Goal: Task Accomplishment & Management: Manage account settings

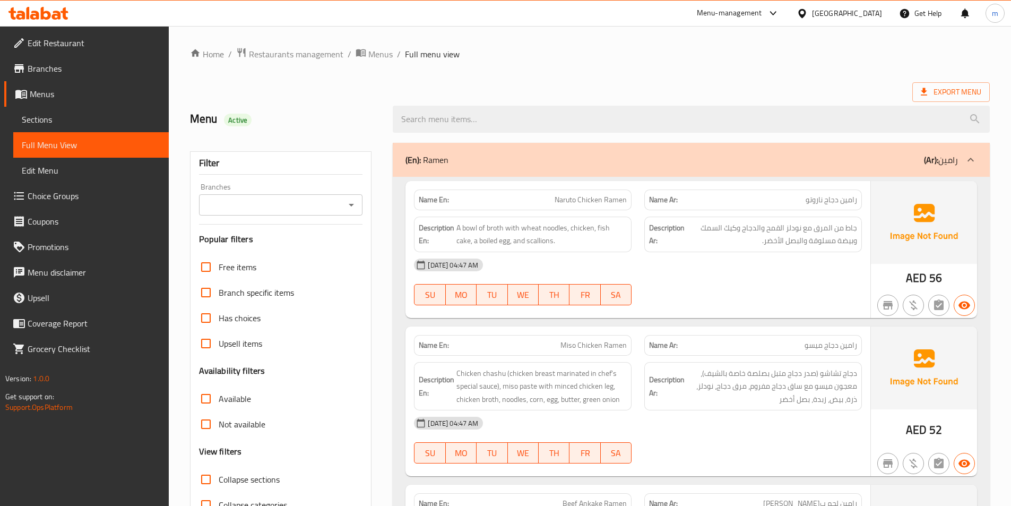
scroll to position [20774, 0]
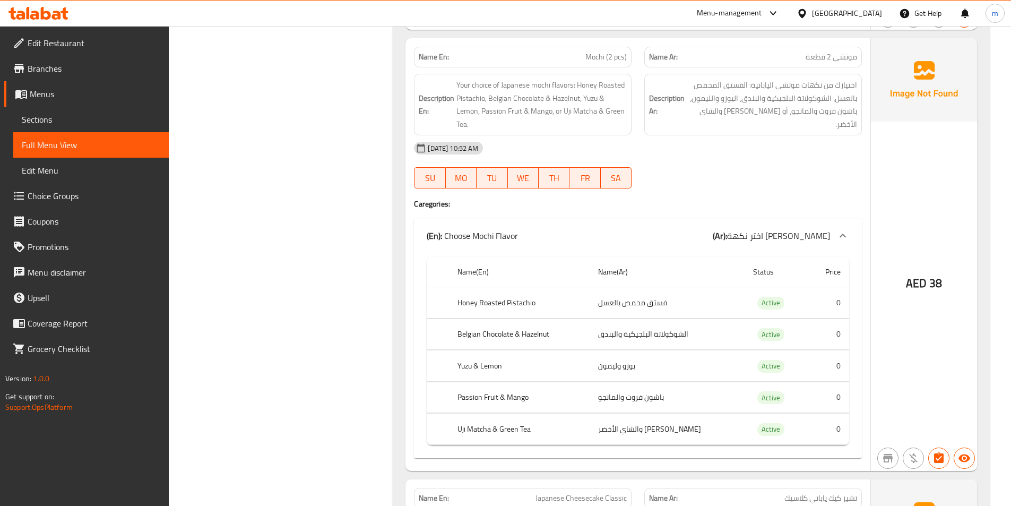
click at [866, 10] on div "[GEOGRAPHIC_DATA]" at bounding box center [847, 13] width 70 height 12
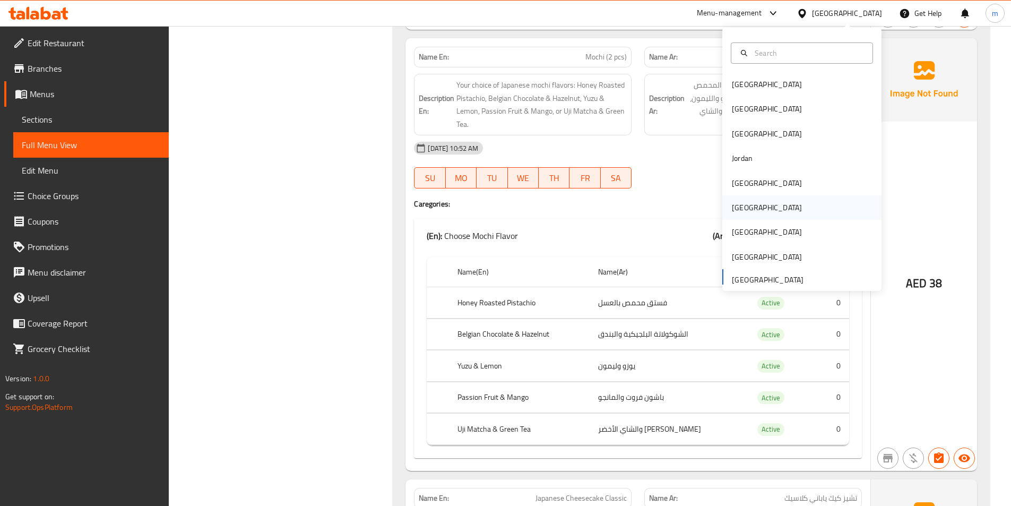
click at [747, 204] on div "[GEOGRAPHIC_DATA]" at bounding box center [766, 207] width 87 height 24
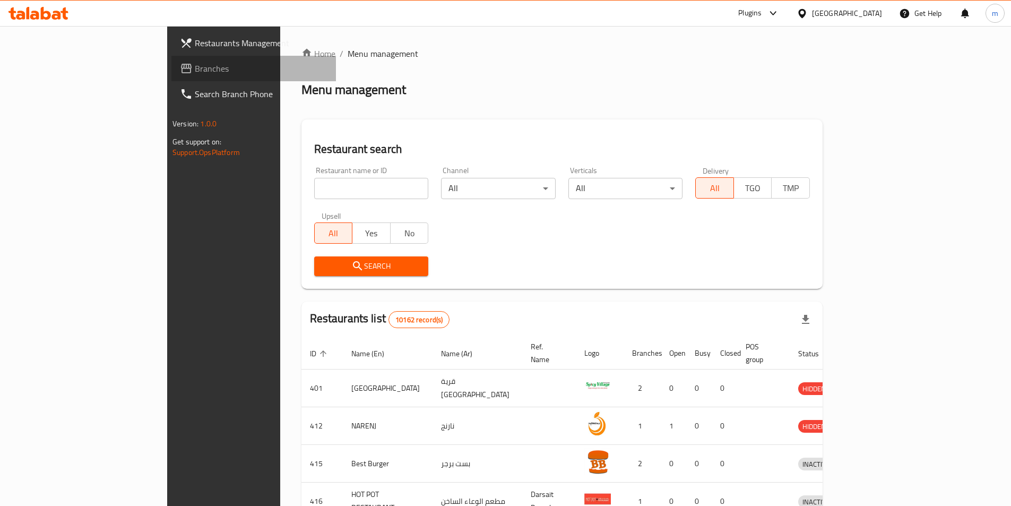
click at [195, 74] on span "Branches" at bounding box center [261, 68] width 133 height 13
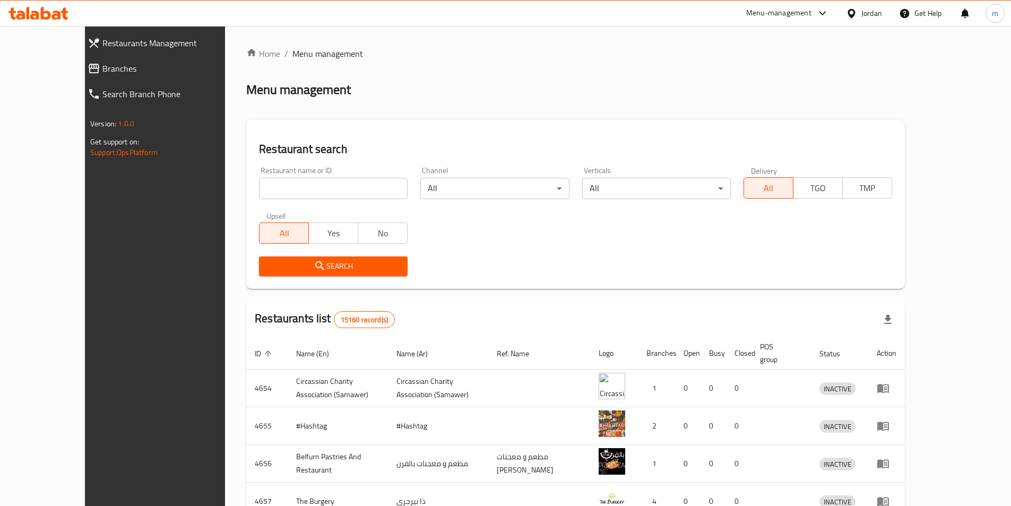
click at [254, 185] on div "Home / Menu management Menu management Restaurant search Restaurant name or ID …" at bounding box center [575, 414] width 659 height 735
click at [259, 185] on input "search" at bounding box center [333, 188] width 149 height 21
paste input "Caif"
click button "Search" at bounding box center [333, 266] width 149 height 20
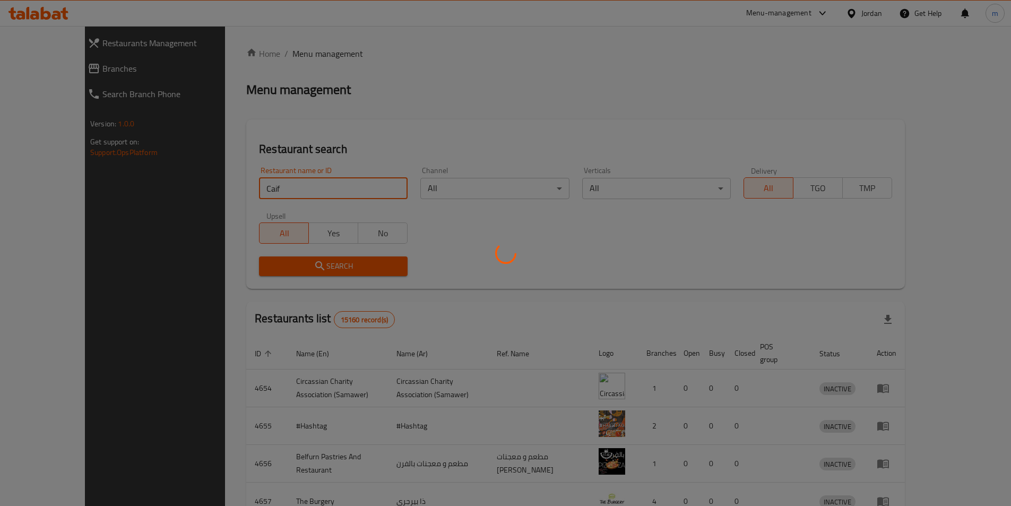
type input "Caif"
click button "Search" at bounding box center [333, 266] width 149 height 20
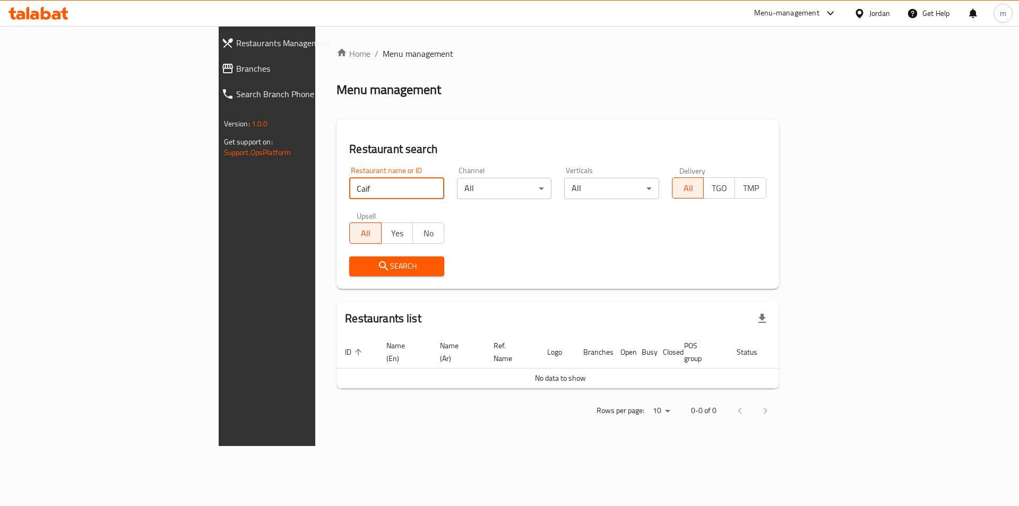
click button "Search" at bounding box center [396, 266] width 95 height 20
click at [884, 10] on div "Jordan" at bounding box center [879, 13] width 21 height 12
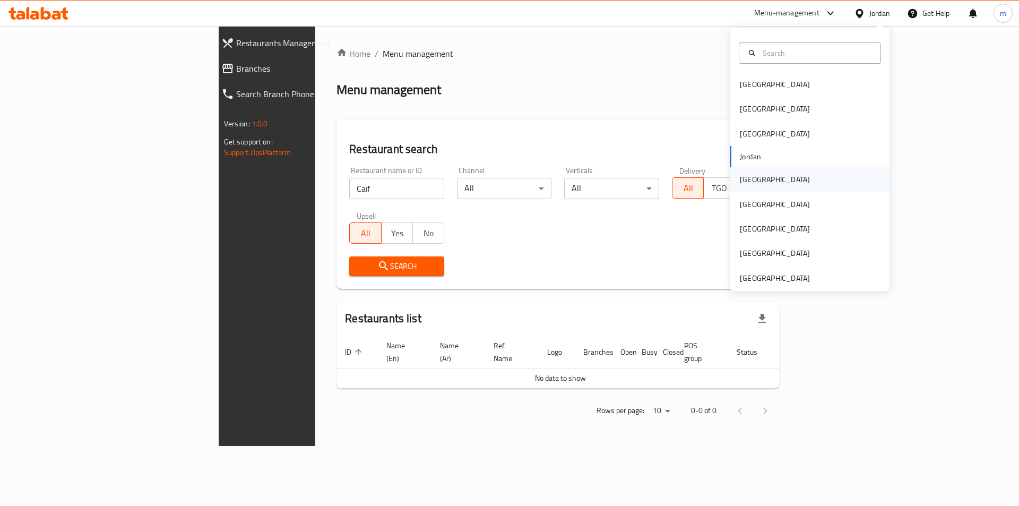
click at [752, 183] on div "[GEOGRAPHIC_DATA]" at bounding box center [775, 180] width 70 height 12
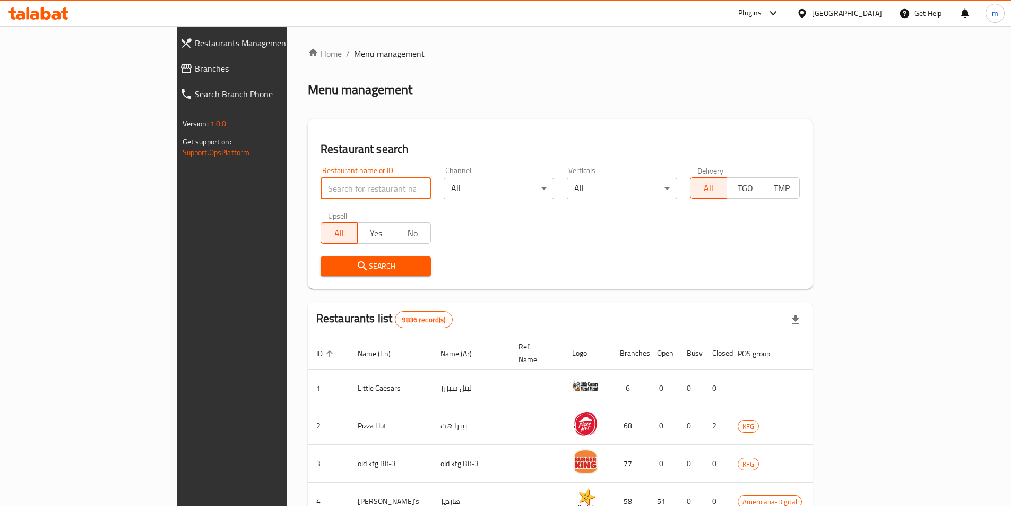
click at [321, 191] on input "search" at bounding box center [376, 188] width 110 height 21
paste input "Caif"
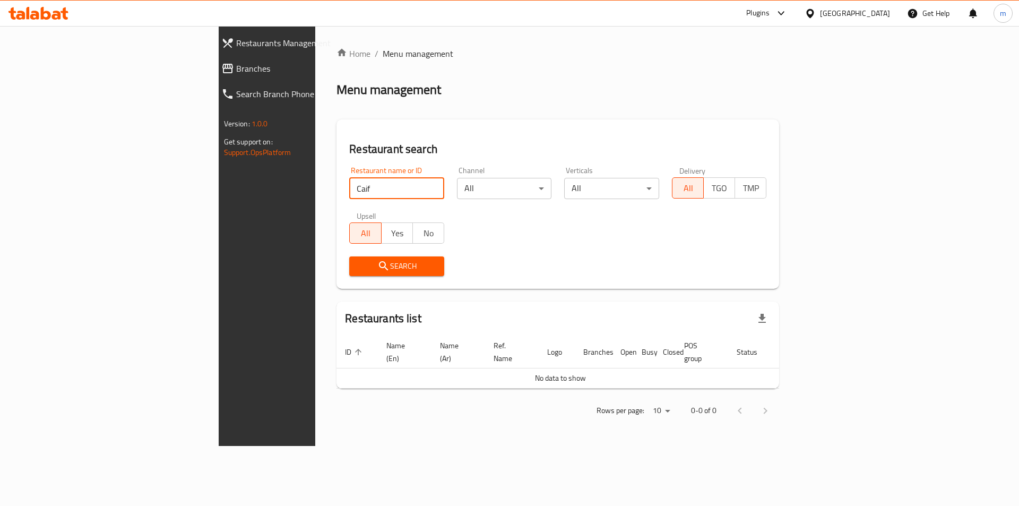
type input "Caif"
click button "Search" at bounding box center [396, 266] width 95 height 20
click at [816, 8] on icon at bounding box center [810, 13] width 11 height 11
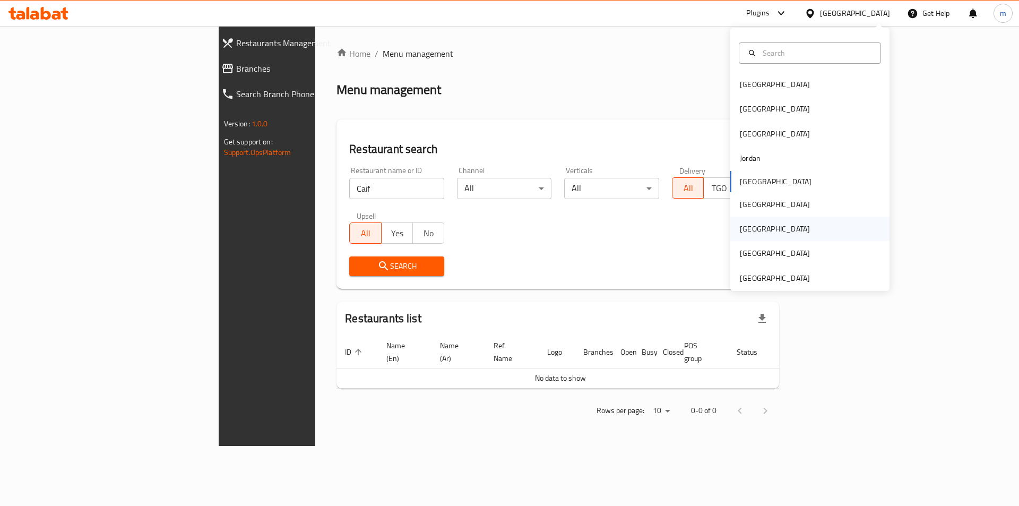
click at [740, 235] on div "[GEOGRAPHIC_DATA]" at bounding box center [775, 229] width 70 height 12
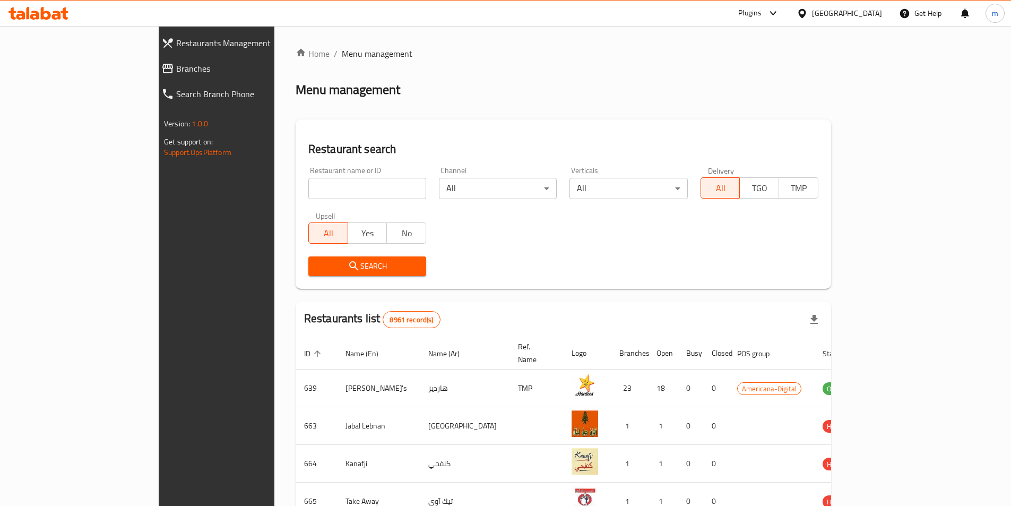
click at [308, 180] on input "search" at bounding box center [367, 188] width 118 height 21
paste input "Caif"
type input "Caif"
click button "Search" at bounding box center [367, 266] width 118 height 20
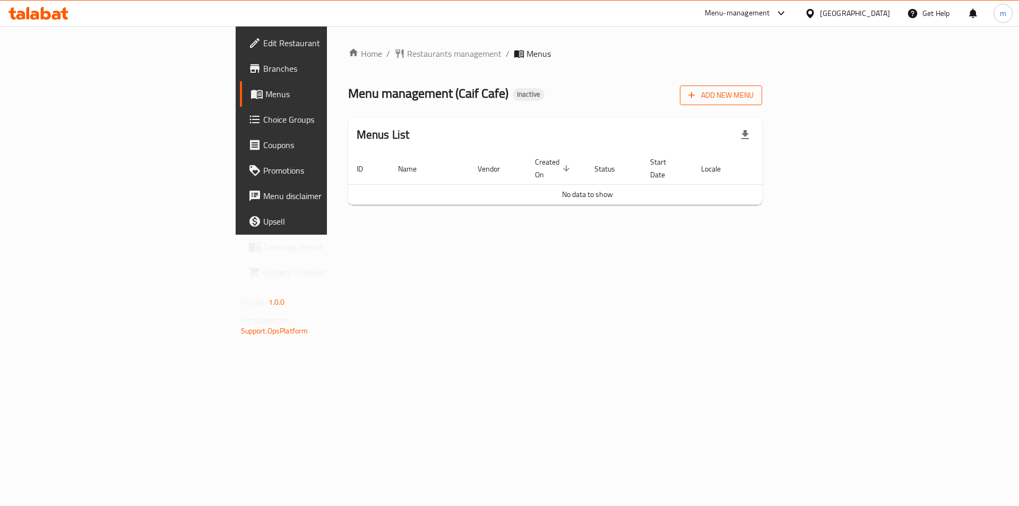
click at [754, 99] on span "Add New Menu" at bounding box center [720, 95] width 65 height 13
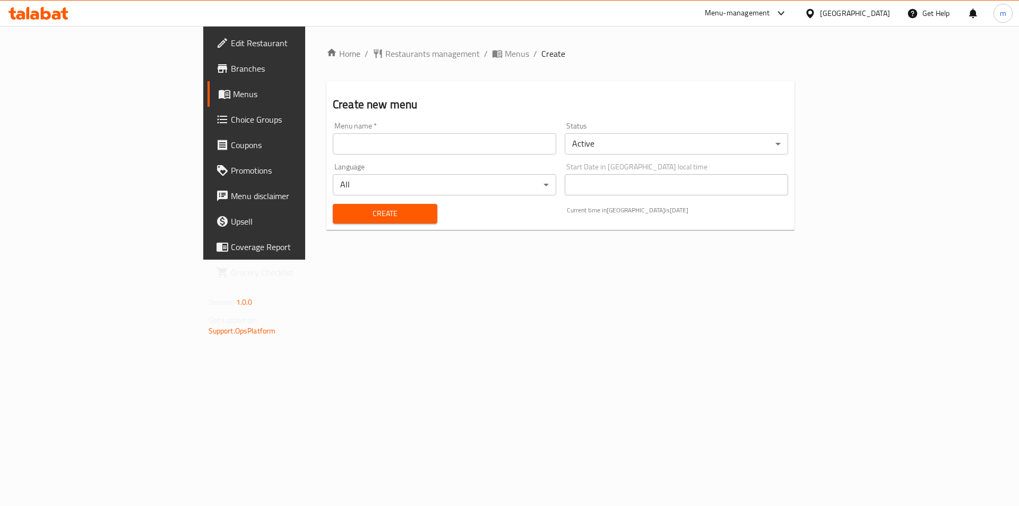
click at [415, 137] on input "text" at bounding box center [444, 143] width 223 height 21
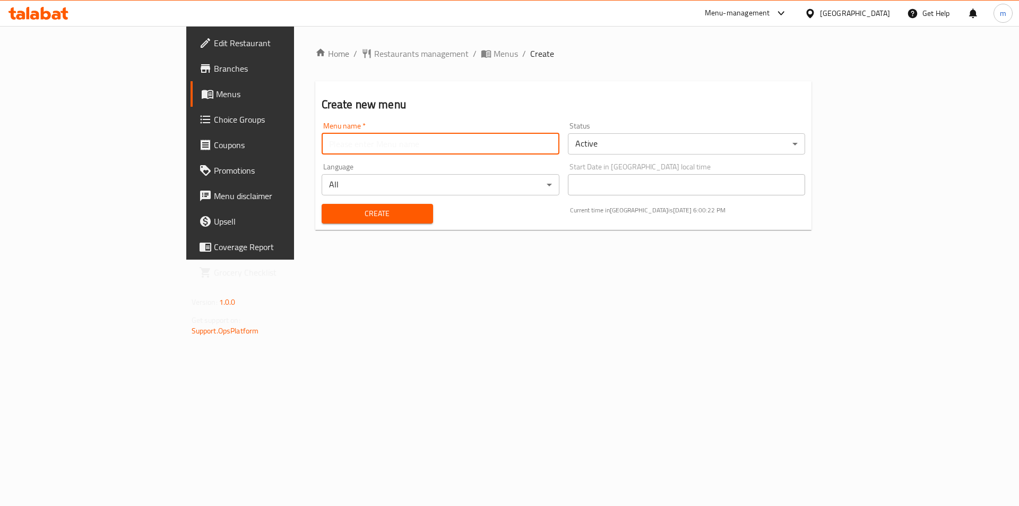
type input "Final Menu"
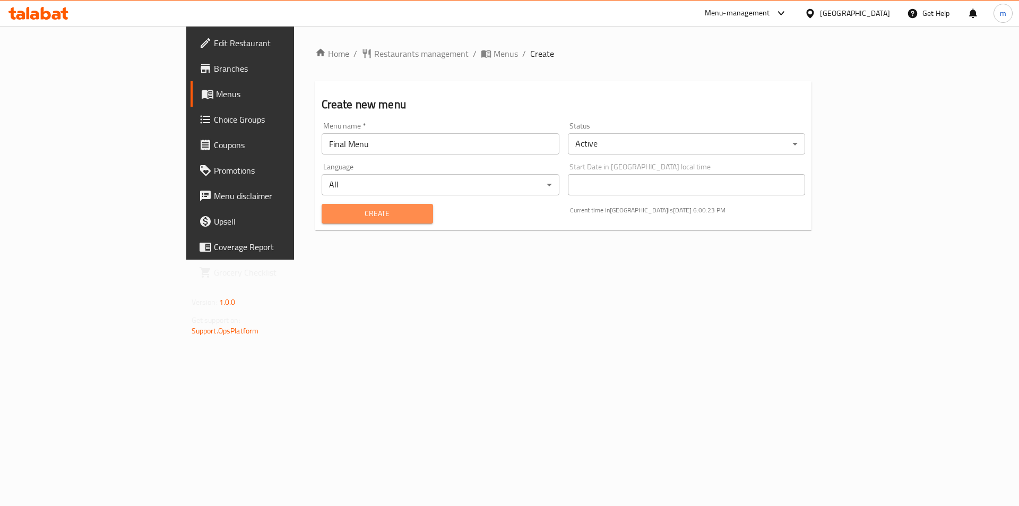
click at [330, 211] on span "Create" at bounding box center [377, 213] width 94 height 13
